Goal: Check status

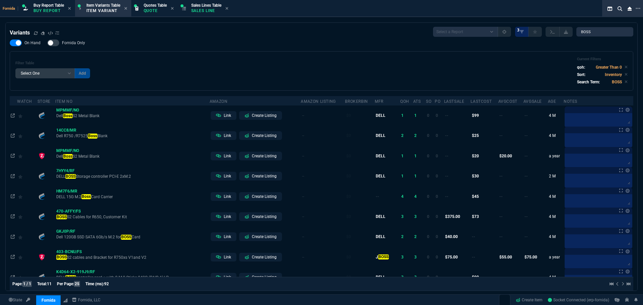
select select "1: BROV"
select select
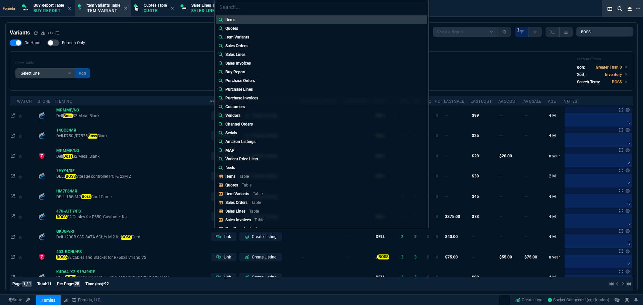
type input "Sales Orders: SO-FR-0044745"
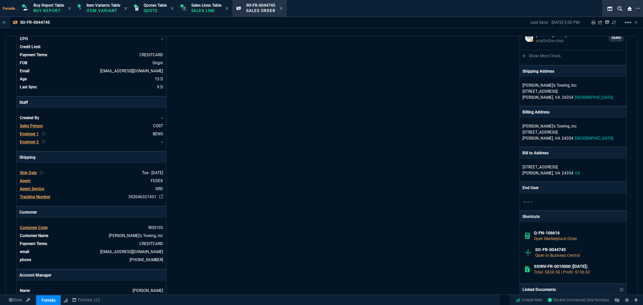
scroll to position [100, 0]
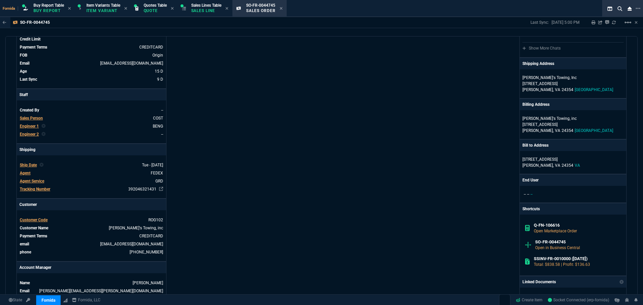
click at [233, 127] on div "Info Number SO-FR-0044745 External ID Q-FN-106616 id 55E7E908-C777-F011-8EEF-7C…" at bounding box center [168, 181] width 305 height 438
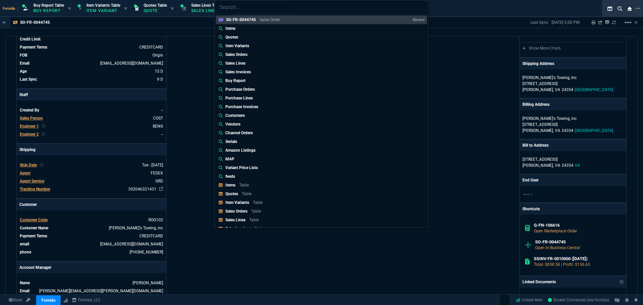
type input "Sales Orders: SO-FR-0044736"
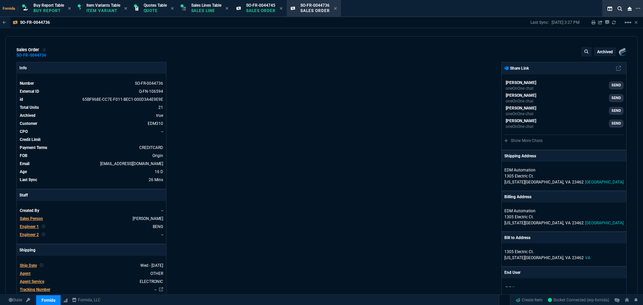
type textarea "ELECTRONIC"
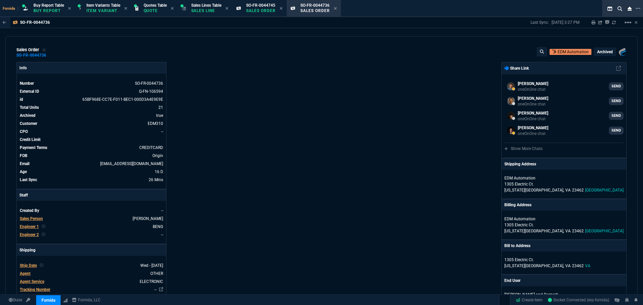
select select "1: BROV"
